Goal: Check status: Check status

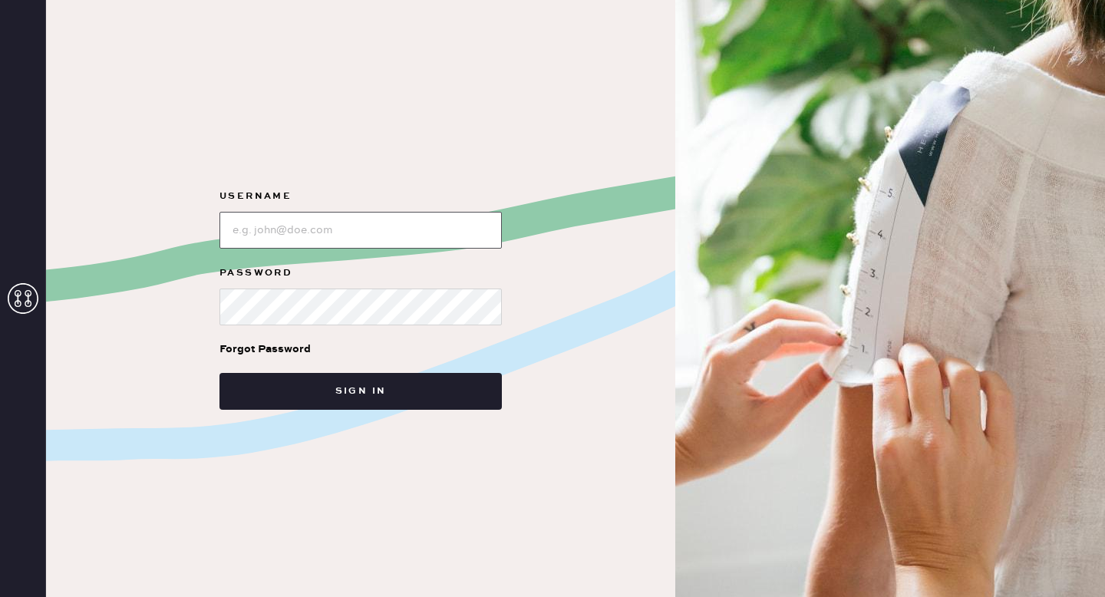
click at [377, 228] on input "loginName" at bounding box center [360, 230] width 282 height 37
type input "[EMAIL_ADDRESS][DOMAIN_NAME]"
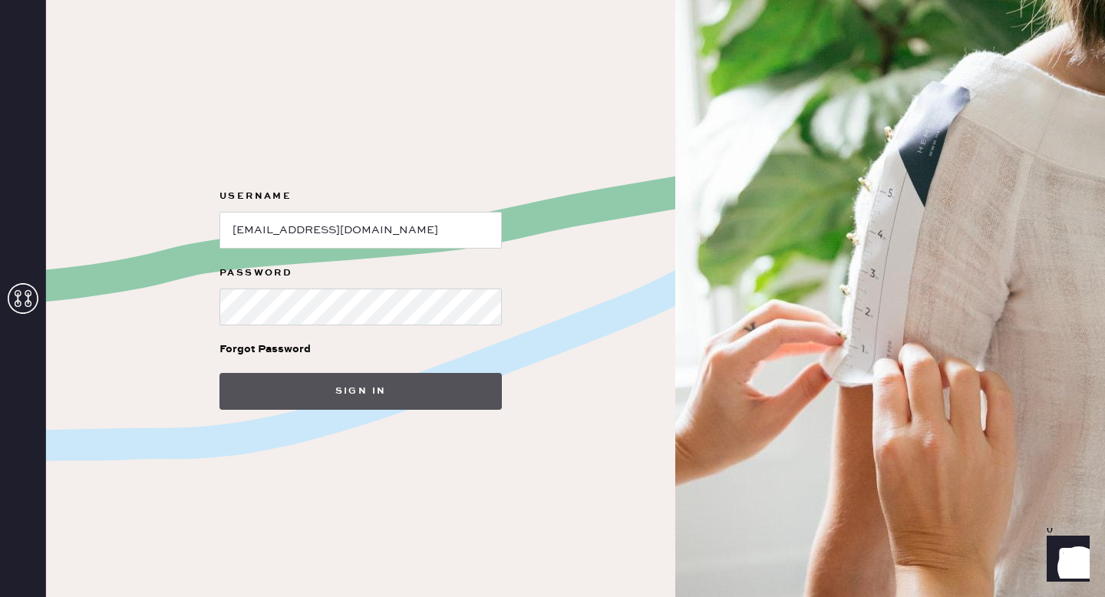
click at [447, 384] on button "Sign in" at bounding box center [360, 391] width 282 height 37
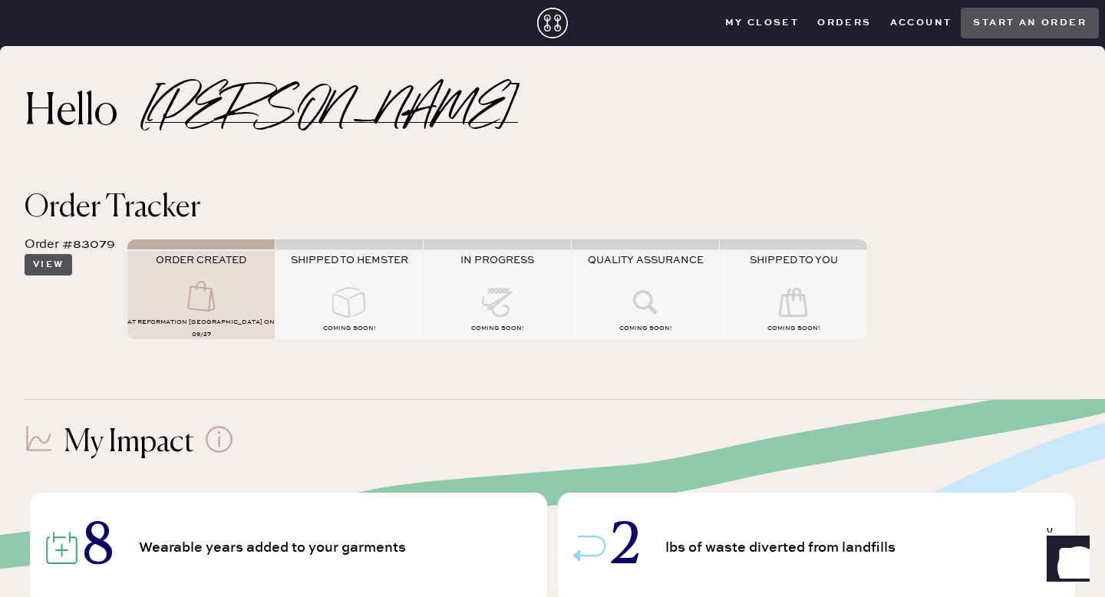
click at [45, 266] on button "View" at bounding box center [49, 264] width 48 height 21
